Goal: Task Accomplishment & Management: Manage account settings

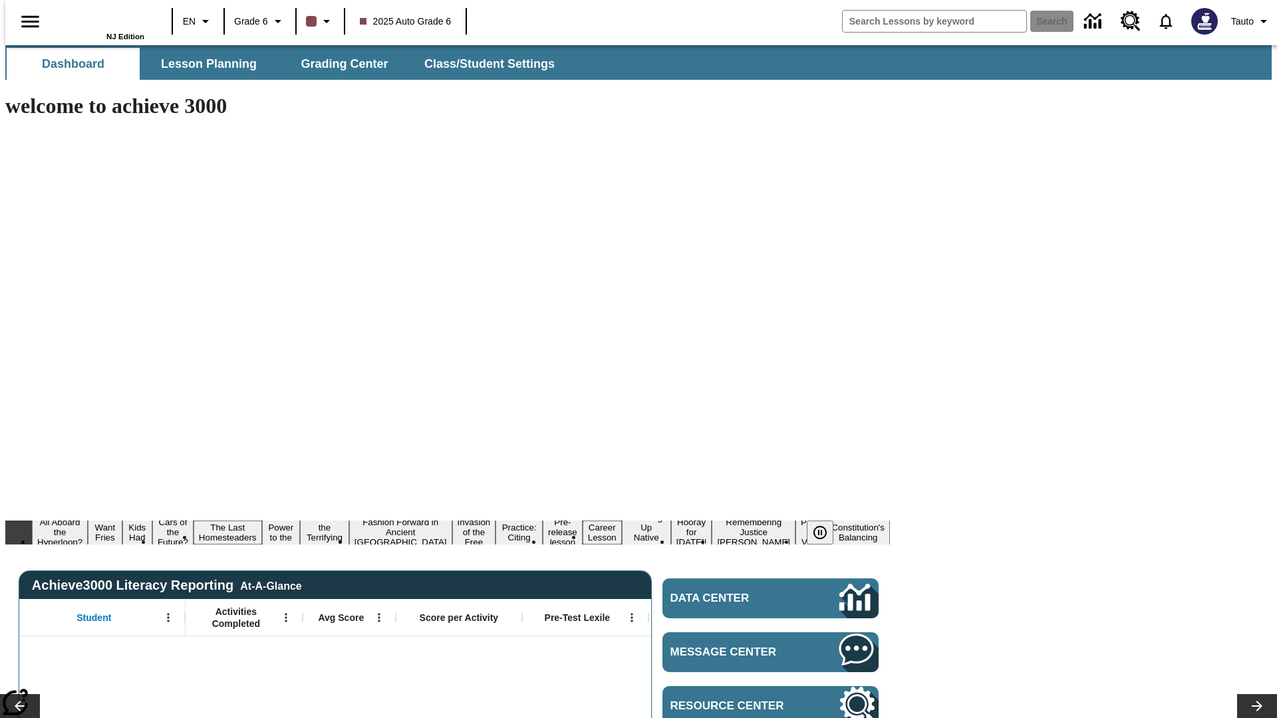
type input "-1"
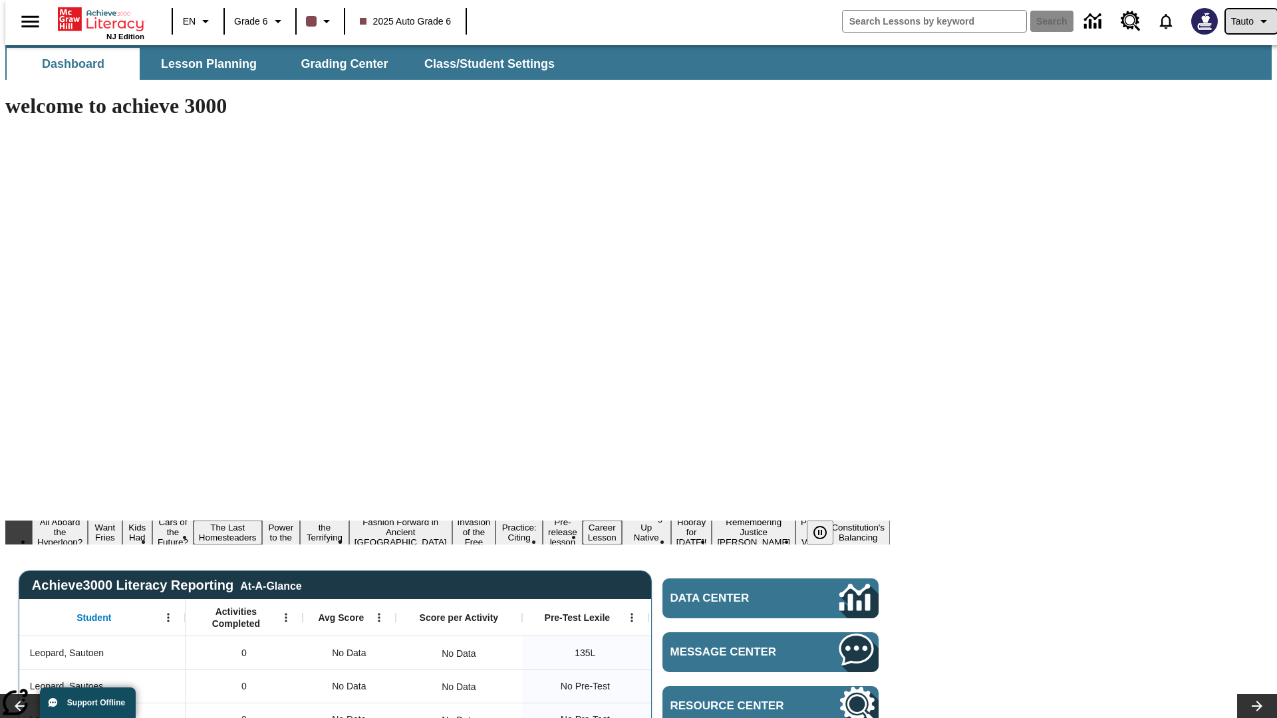
click at [1245, 21] on span "Tauto" at bounding box center [1242, 22] width 23 height 14
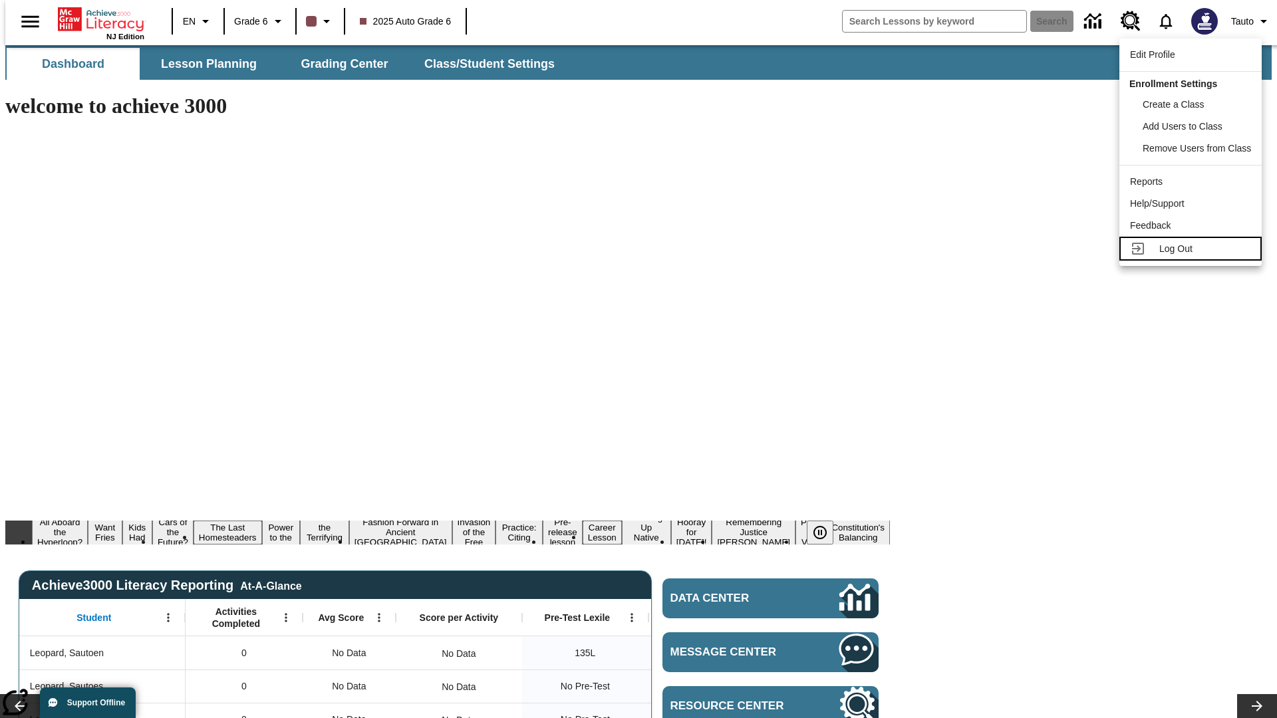
click at [1193, 249] on span "Log Out" at bounding box center [1175, 248] width 33 height 11
